Goal: Use online tool/utility: Utilize a website feature to perform a specific function

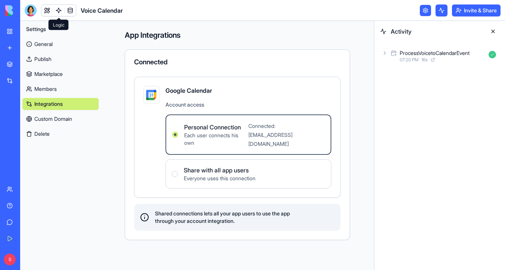
click at [49, 10] on span at bounding box center [58, 10] width 21 height 21
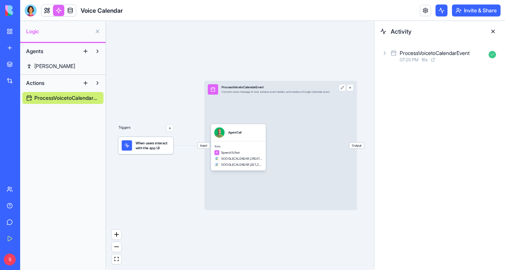
click at [49, 10] on link at bounding box center [46, 10] width 11 height 11
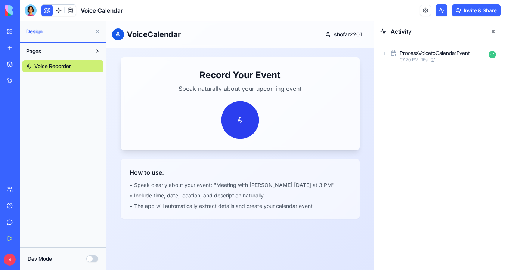
click at [240, 122] on button at bounding box center [240, 120] width 38 height 38
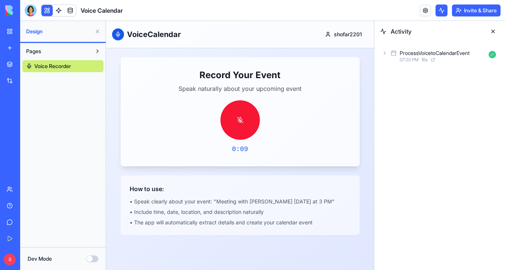
click at [241, 119] on button at bounding box center [240, 120] width 40 height 40
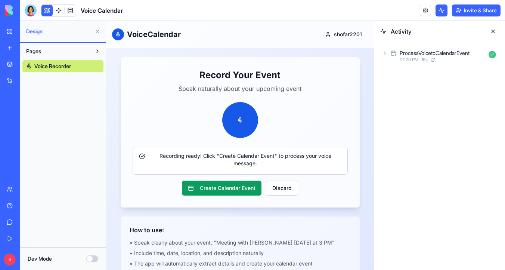
click at [380, 56] on div "ProcessVoicetoCalendarEvent 07:20 PM 16 s" at bounding box center [439, 56] width 131 height 28
click at [383, 52] on icon at bounding box center [385, 53] width 6 height 6
click at [396, 88] on icon at bounding box center [397, 86] width 6 height 6
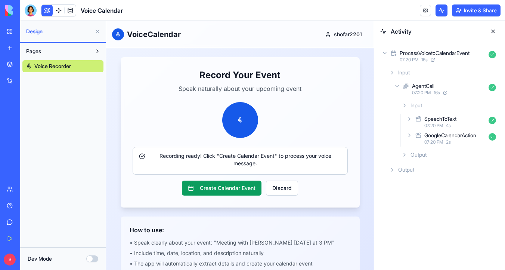
click at [408, 119] on icon at bounding box center [409, 119] width 6 height 6
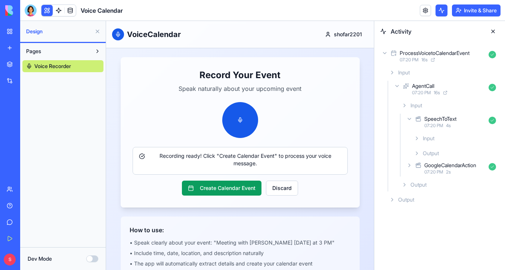
click at [417, 137] on icon at bounding box center [416, 138] width 1 height 3
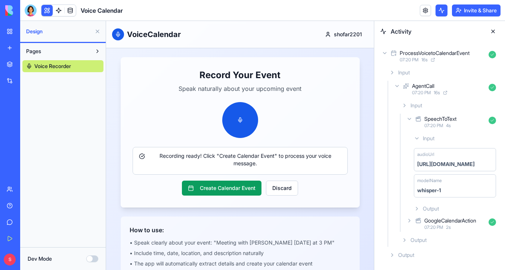
click at [407, 220] on icon at bounding box center [409, 220] width 6 height 6
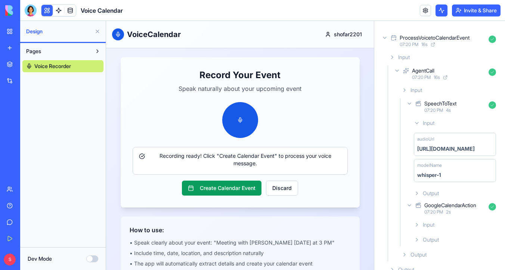
scroll to position [28, 0]
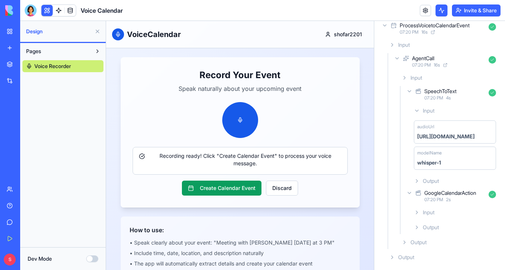
click at [415, 227] on icon at bounding box center [417, 227] width 6 height 6
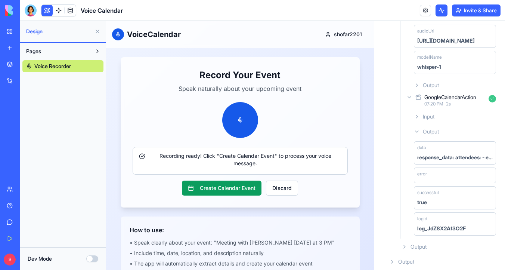
scroll to position [128, 0]
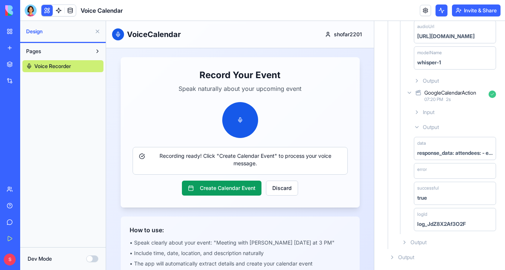
click at [418, 111] on icon at bounding box center [417, 112] width 6 height 6
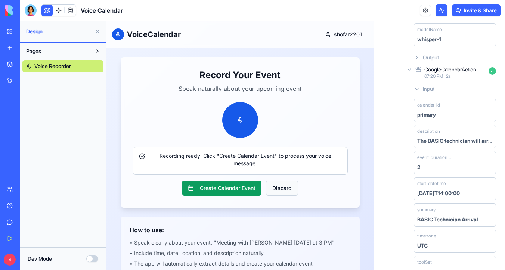
scroll to position [15, 0]
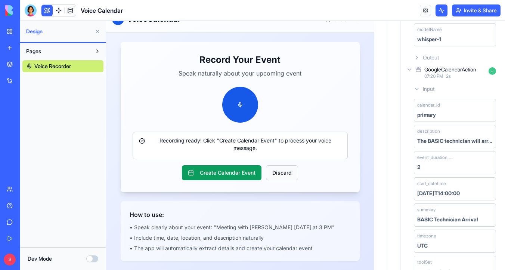
click at [291, 173] on button "Discard" at bounding box center [282, 172] width 32 height 15
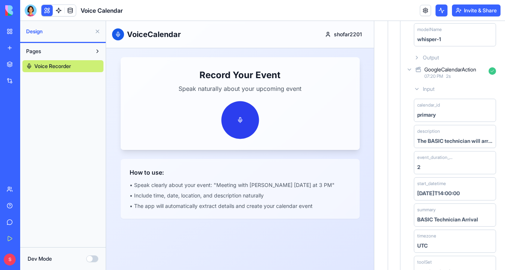
click at [248, 125] on button at bounding box center [240, 120] width 38 height 38
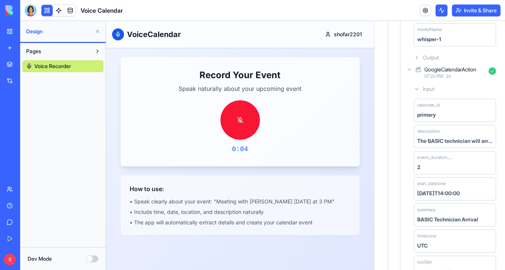
click at [248, 125] on button at bounding box center [240, 120] width 40 height 40
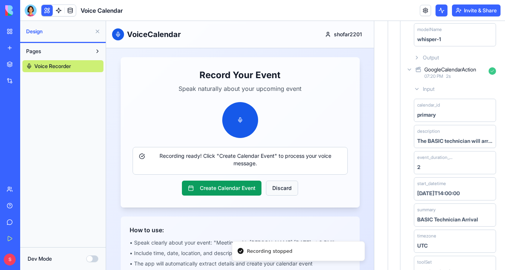
click at [287, 192] on button "Discard" at bounding box center [282, 187] width 32 height 15
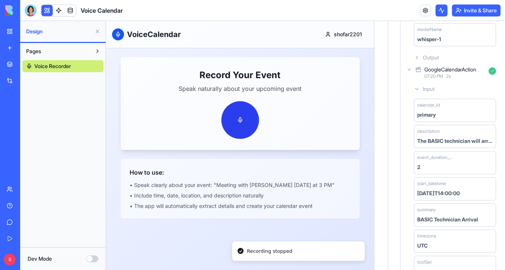
click at [245, 123] on button at bounding box center [240, 120] width 38 height 38
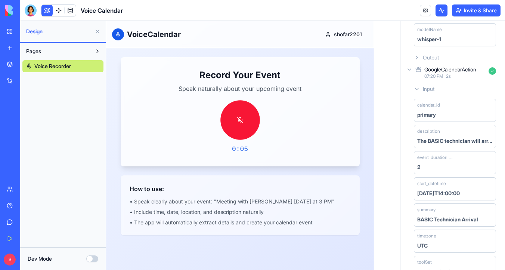
click at [245, 123] on button at bounding box center [240, 120] width 40 height 40
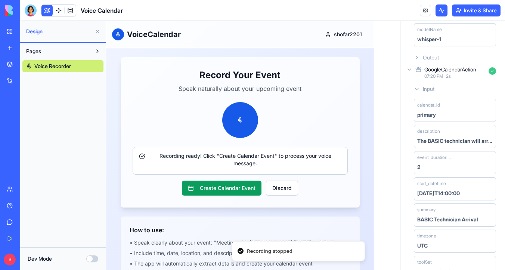
click at [409, 69] on icon at bounding box center [409, 69] width 3 height 1
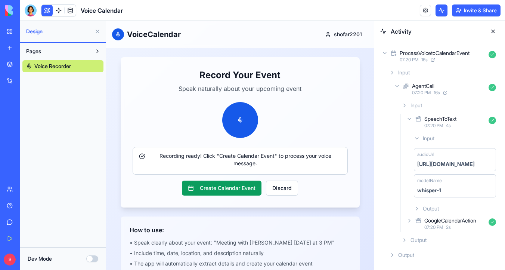
click at [387, 54] on icon at bounding box center [385, 53] width 6 height 6
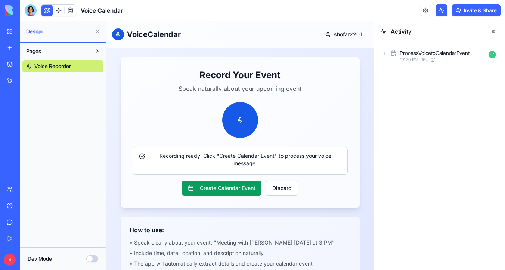
click at [386, 54] on icon at bounding box center [385, 53] width 6 height 6
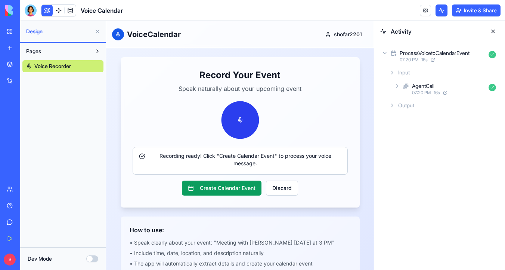
click at [246, 124] on button at bounding box center [240, 120] width 38 height 38
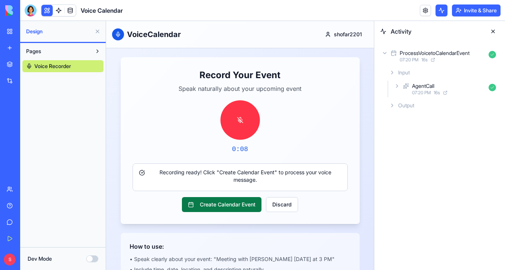
click at [243, 197] on button "Create Calendar Event" at bounding box center [222, 204] width 80 height 15
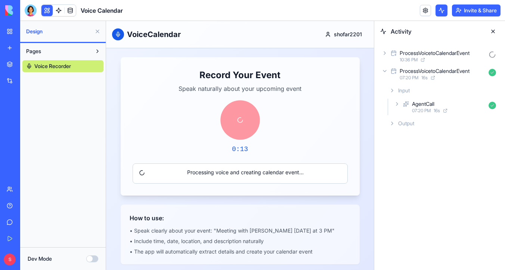
click at [388, 55] on div "ProcessVoicetoCalendarEvent 10:36 PM" at bounding box center [439, 56] width 119 height 16
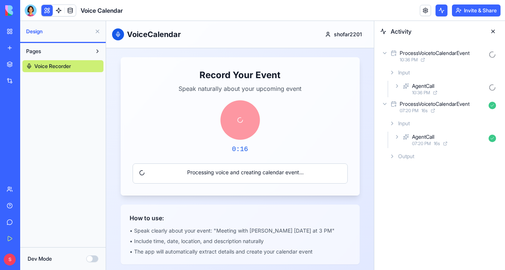
click at [398, 88] on icon at bounding box center [397, 86] width 6 height 6
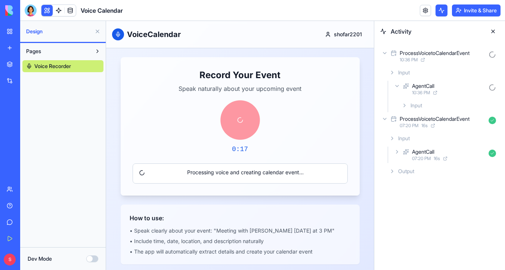
click at [403, 106] on icon at bounding box center [404, 105] width 6 height 6
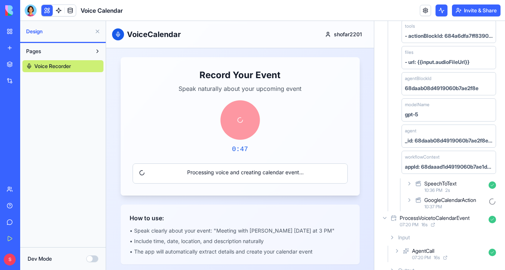
scroll to position [265, 0]
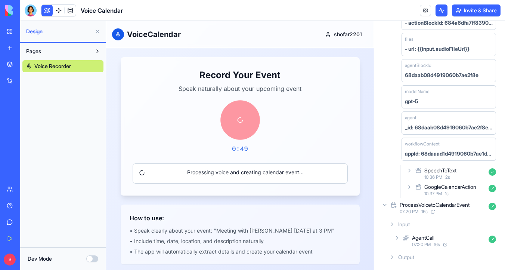
click at [409, 171] on icon at bounding box center [408, 170] width 1 height 3
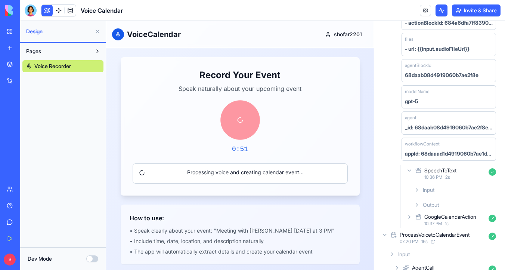
click at [417, 204] on icon at bounding box center [417, 205] width 6 height 6
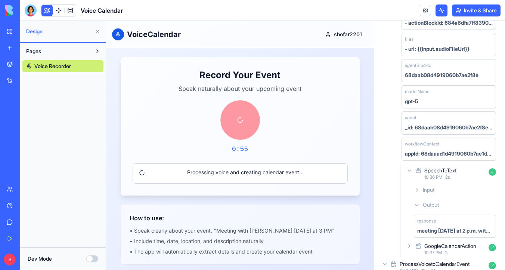
click at [416, 191] on icon at bounding box center [416, 189] width 1 height 3
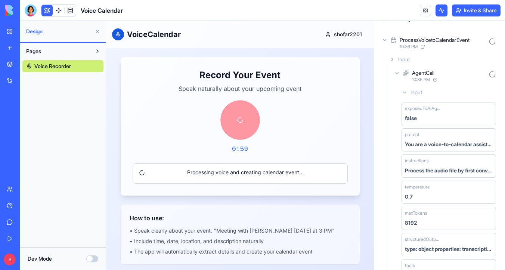
scroll to position [0, 0]
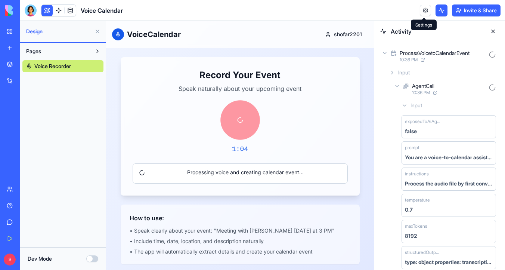
click at [424, 12] on link at bounding box center [425, 10] width 11 height 11
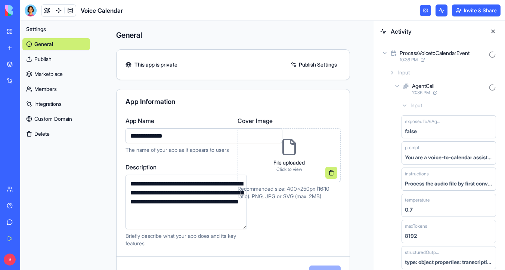
click at [51, 105] on link "Integrations" at bounding box center [56, 104] width 68 height 12
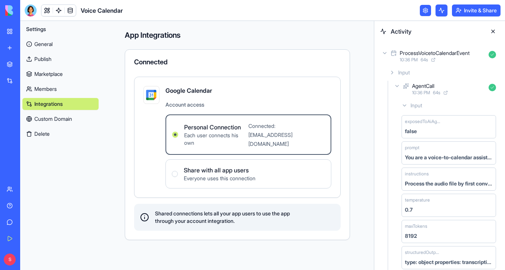
click at [394, 74] on icon at bounding box center [392, 72] width 6 height 6
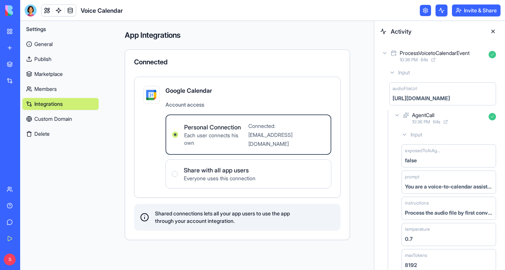
click at [395, 116] on icon at bounding box center [397, 115] width 6 height 6
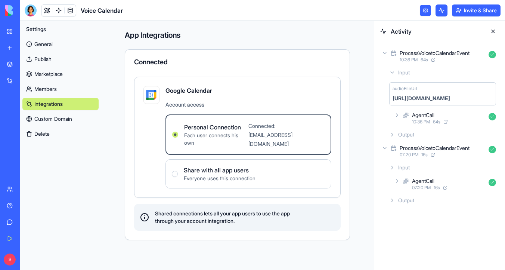
click at [385, 55] on icon at bounding box center [385, 53] width 6 height 6
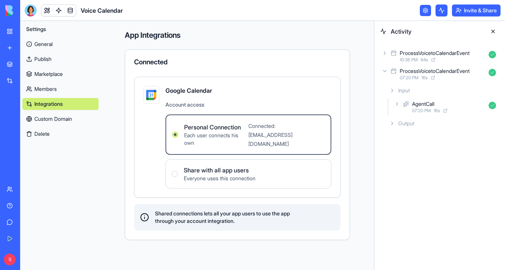
click at [385, 55] on icon at bounding box center [385, 53] width 6 height 6
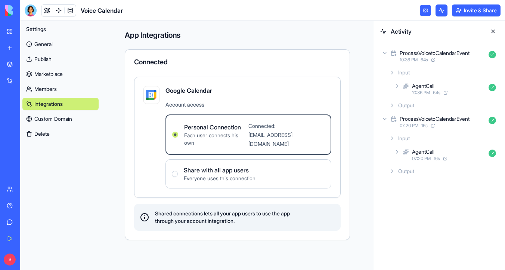
click at [391, 105] on icon at bounding box center [392, 105] width 6 height 6
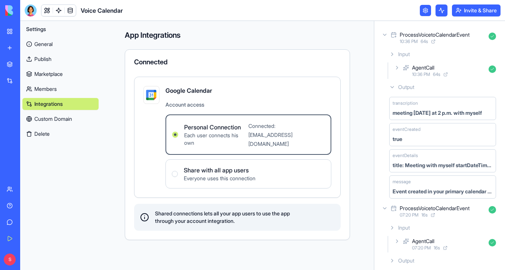
scroll to position [22, 0]
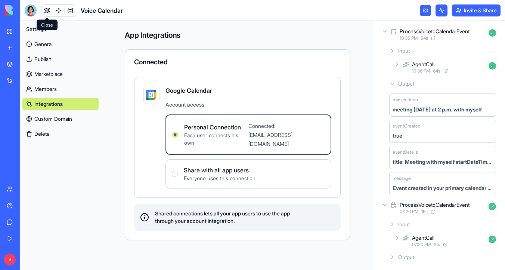
click at [47, 10] on link at bounding box center [46, 10] width 11 height 11
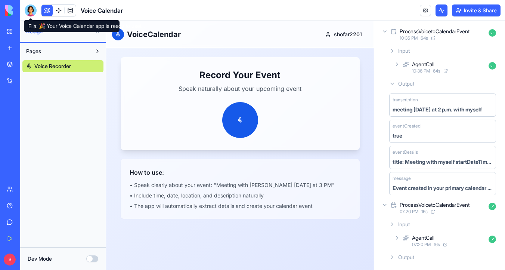
click at [32, 10] on div at bounding box center [31, 10] width 12 height 12
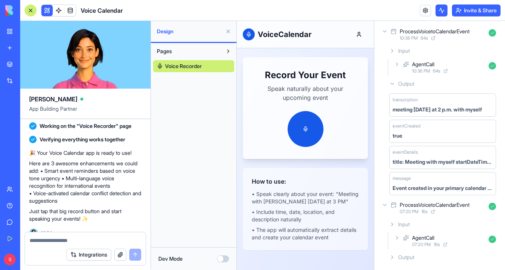
scroll to position [348, 0]
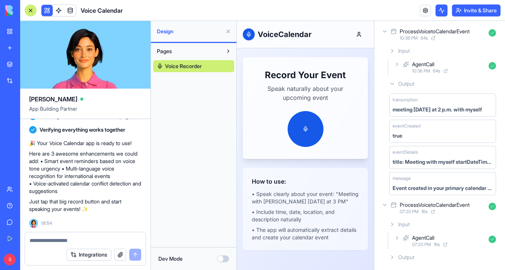
click at [69, 239] on textarea at bounding box center [85, 239] width 112 height 7
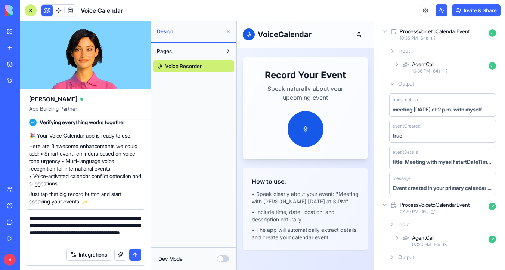
type textarea "**********"
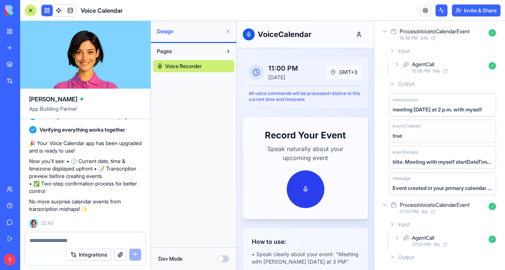
scroll to position [13, 0]
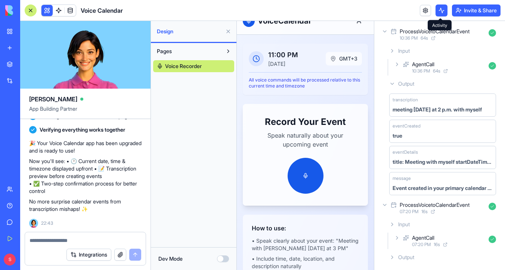
click at [443, 11] on button at bounding box center [441, 10] width 12 height 12
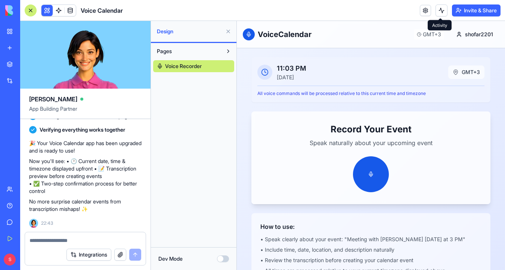
scroll to position [22, 0]
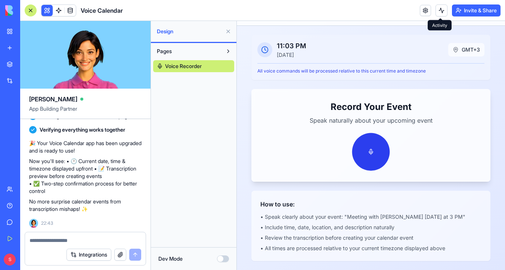
click at [364, 144] on button at bounding box center [371, 152] width 38 height 38
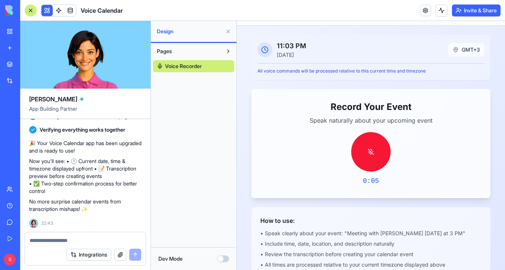
click at [364, 144] on button at bounding box center [371, 152] width 40 height 40
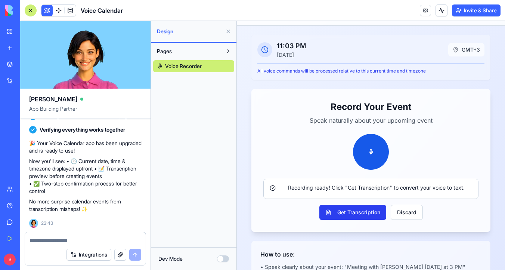
click at [353, 217] on button "Get Transcription" at bounding box center [352, 212] width 67 height 15
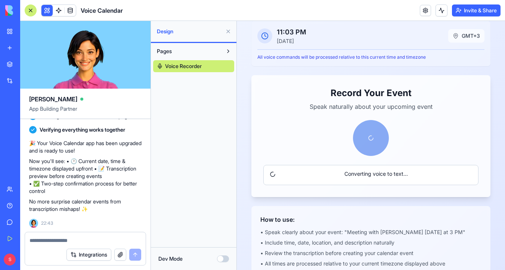
scroll to position [52, 0]
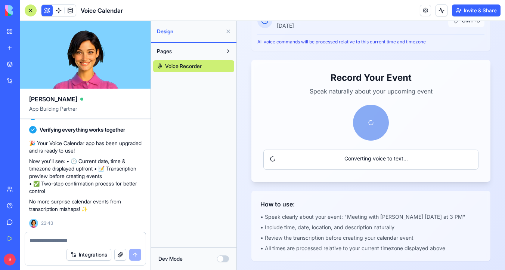
click at [81, 237] on textarea at bounding box center [85, 239] width 112 height 7
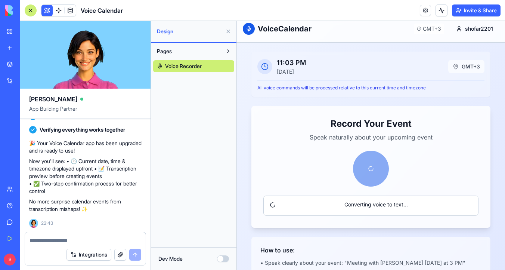
scroll to position [0, 0]
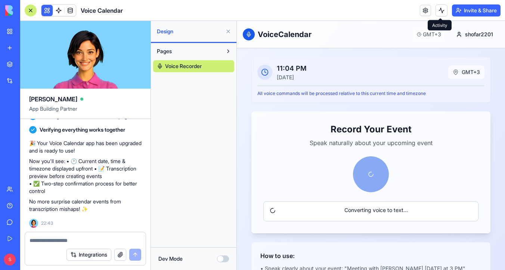
click at [438, 19] on span at bounding box center [440, 18] width 4 height 4
click at [438, 14] on button at bounding box center [441, 10] width 12 height 12
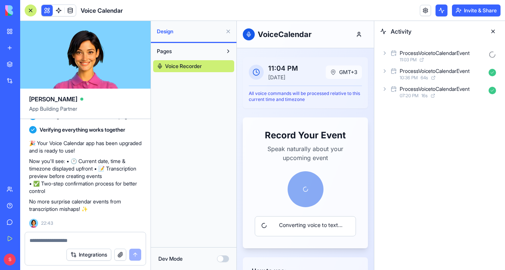
click at [385, 53] on icon at bounding box center [385, 53] width 6 height 6
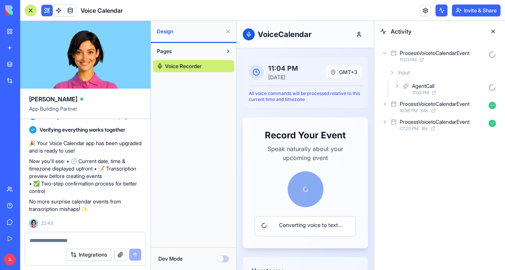
click at [396, 85] on icon at bounding box center [396, 85] width 1 height 3
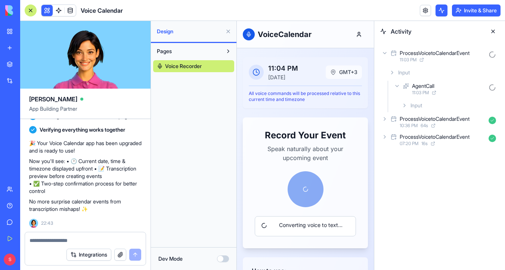
click at [404, 106] on icon at bounding box center [404, 105] width 6 height 6
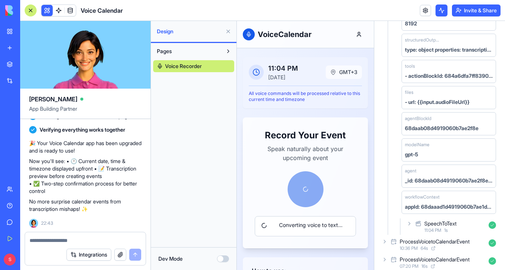
scroll to position [219, 0]
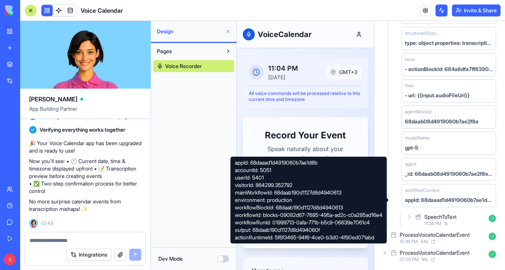
click at [411, 217] on icon at bounding box center [409, 217] width 6 height 6
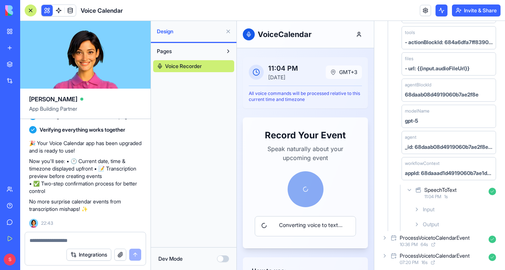
scroll to position [249, 0]
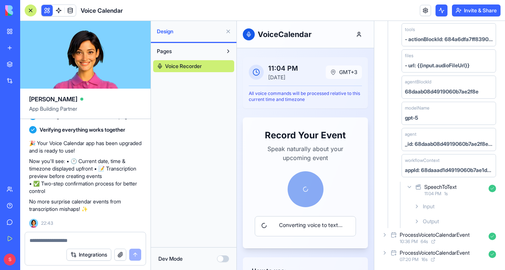
click at [416, 205] on icon at bounding box center [417, 206] width 6 height 6
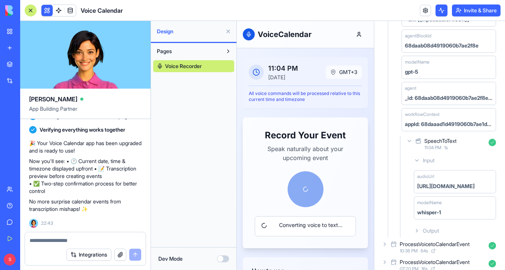
scroll to position [304, 0]
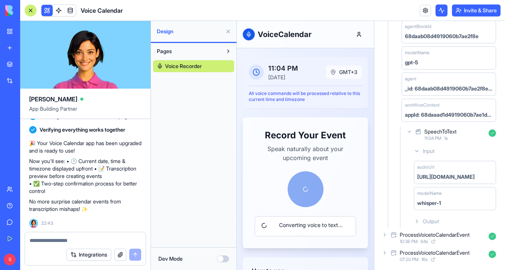
click at [417, 220] on icon at bounding box center [417, 221] width 6 height 6
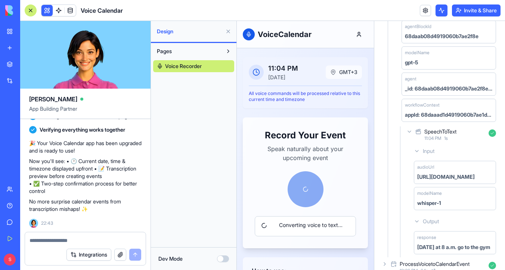
scroll to position [333, 0]
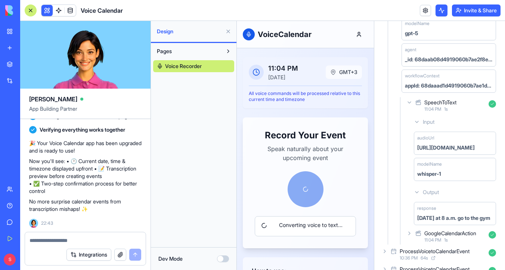
click at [58, 242] on textarea at bounding box center [85, 239] width 112 height 7
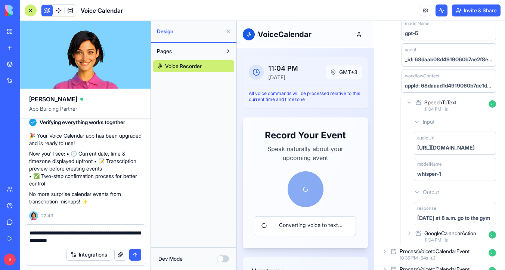
type textarea "**********"
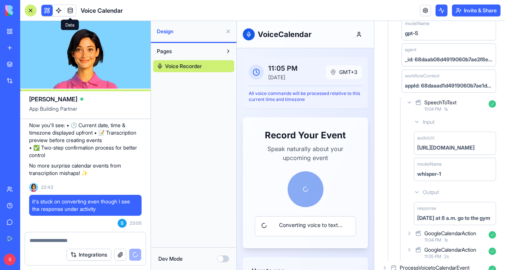
click at [69, 12] on span at bounding box center [70, 10] width 21 height 21
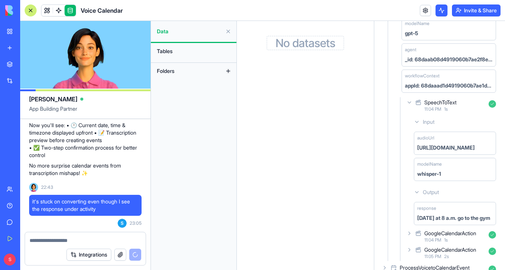
click at [167, 53] on span "Tables" at bounding box center [165, 50] width 16 height 7
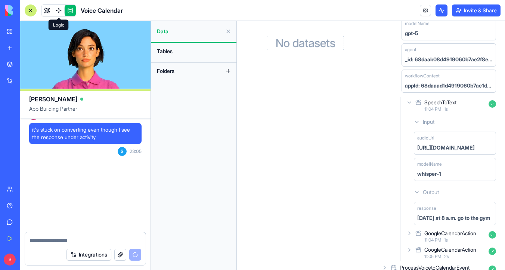
click at [60, 12] on span at bounding box center [58, 10] width 21 height 21
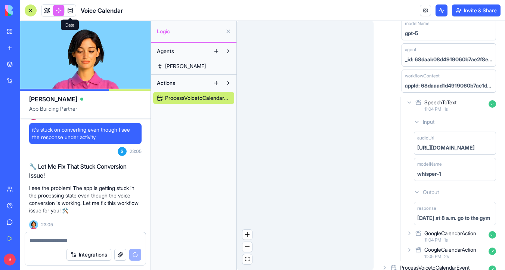
scroll to position [723, 0]
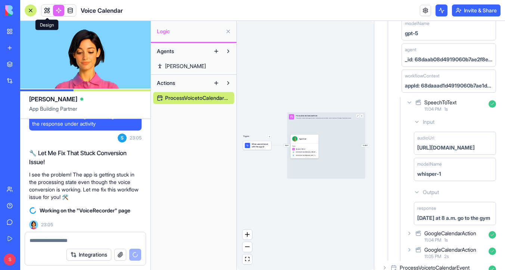
click at [46, 10] on link at bounding box center [46, 10] width 11 height 11
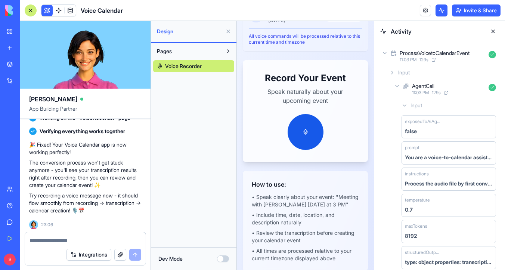
click at [385, 53] on icon at bounding box center [385, 53] width 6 height 6
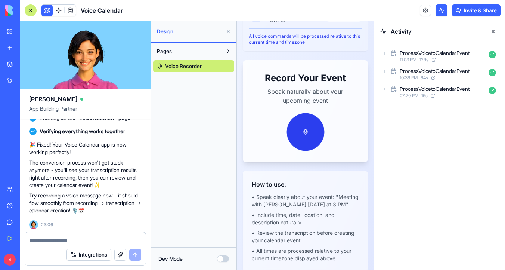
click at [311, 140] on button at bounding box center [305, 132] width 38 height 38
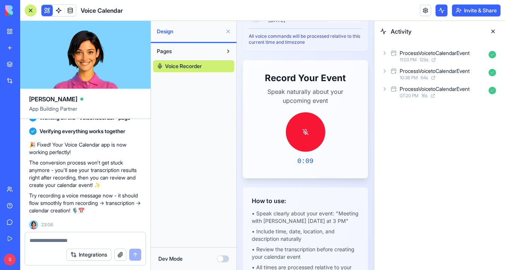
click at [311, 140] on button at bounding box center [306, 132] width 40 height 40
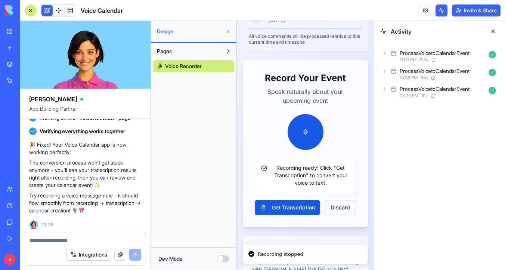
click at [343, 215] on button "Discard" at bounding box center [339, 207] width 31 height 15
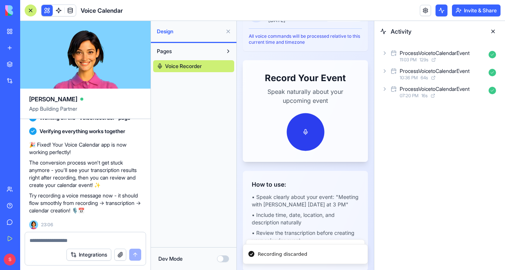
click at [310, 142] on button at bounding box center [305, 132] width 38 height 38
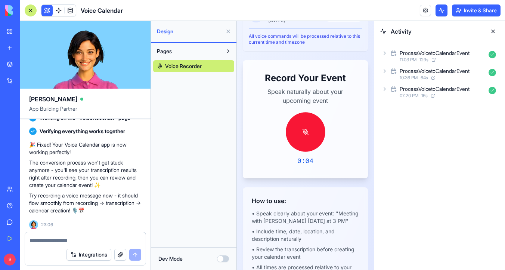
click at [310, 142] on button at bounding box center [306, 132] width 40 height 40
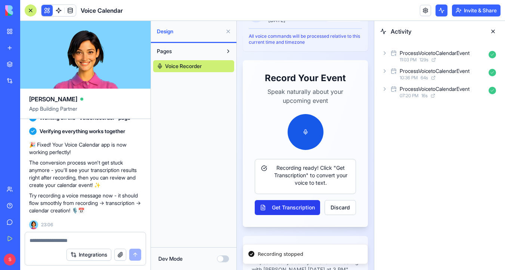
click at [302, 213] on button "Get Transcription" at bounding box center [287, 207] width 65 height 15
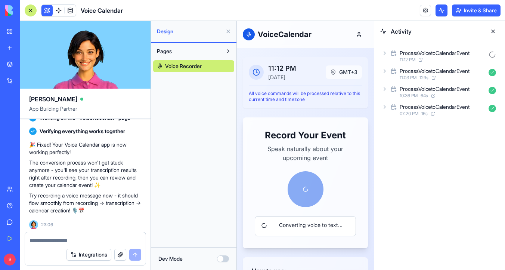
click at [386, 72] on icon at bounding box center [385, 71] width 6 height 6
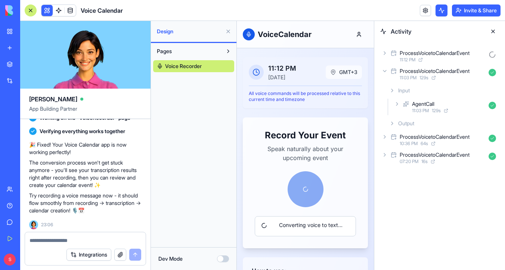
click at [390, 124] on icon at bounding box center [392, 123] width 6 height 6
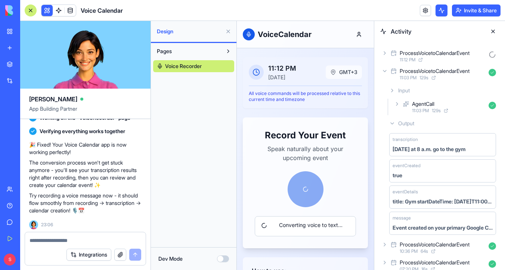
scroll to position [10, 0]
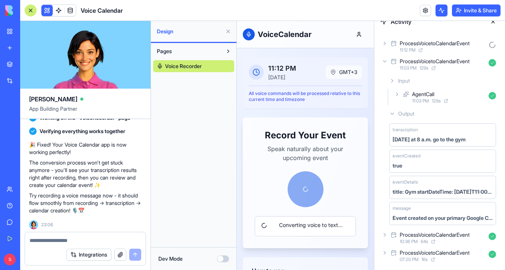
click at [100, 233] on div at bounding box center [85, 238] width 121 height 12
click at [53, 240] on textarea at bounding box center [85, 239] width 112 height 7
type textarea "**********"
paste textarea
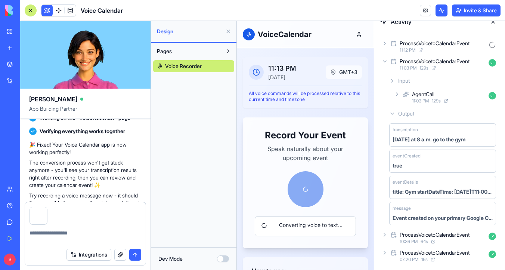
scroll to position [872, 0]
